Goal: Information Seeking & Learning: Find specific fact

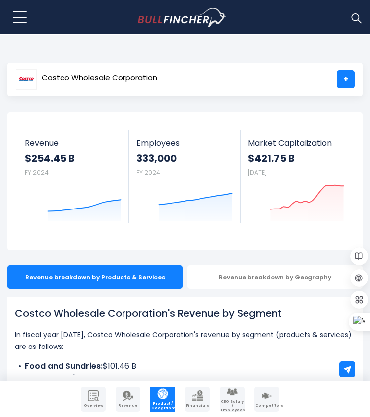
scroll to position [0, 0]
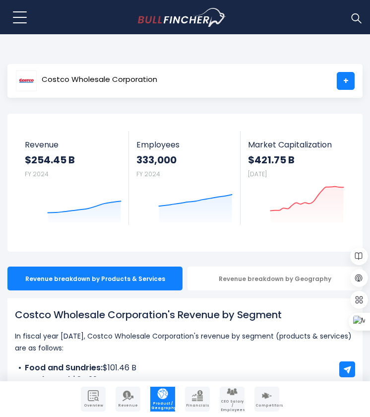
drag, startPoint x: 15, startPoint y: 316, endPoint x: 287, endPoint y: 318, distance: 271.6
click at [287, 318] on h1 "Costco Wholesale Corporation's Revenue by Segment" at bounding box center [185, 314] width 341 height 15
copy h1 "Costco Wholesale Corporation's Revenue by Segment"
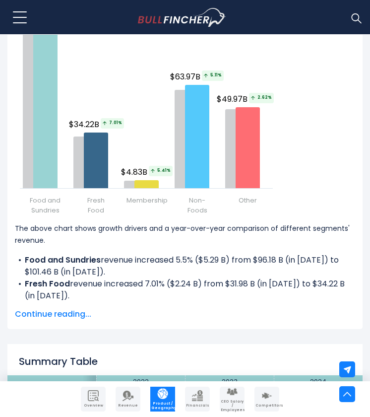
scroll to position [1376, 0]
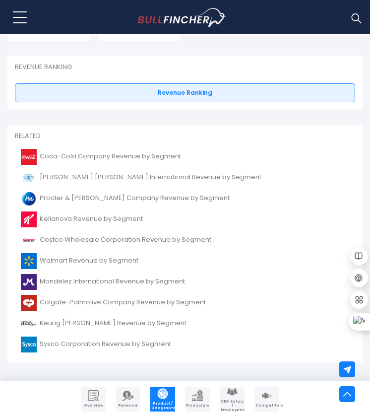
scroll to position [1930, 0]
